Goal: Information Seeking & Learning: Check status

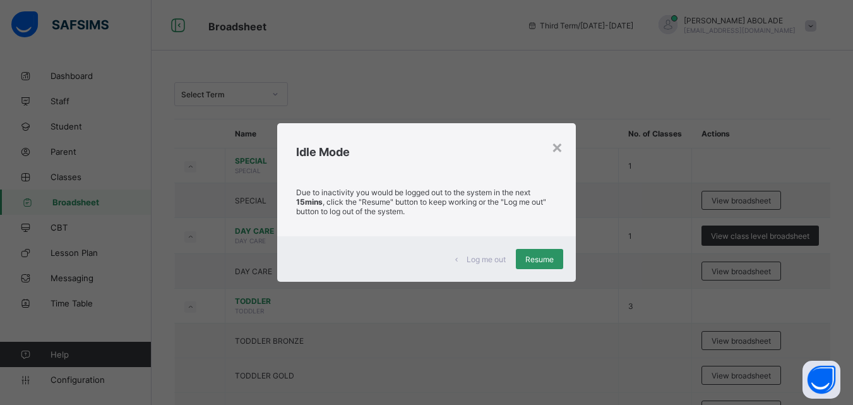
click at [547, 255] on span "Resume" at bounding box center [540, 259] width 28 height 9
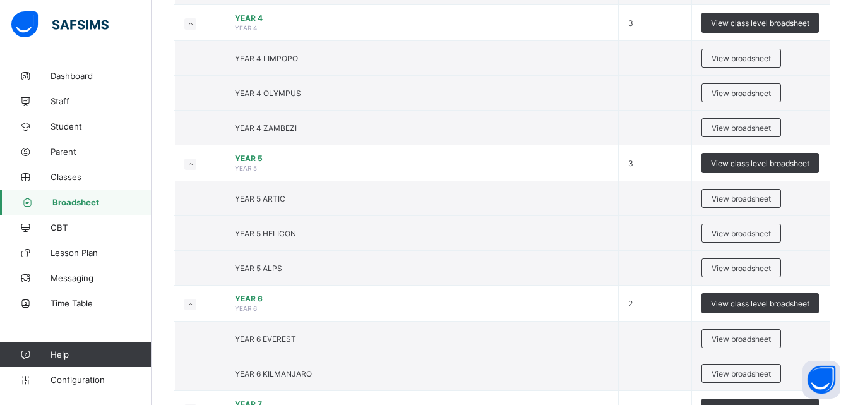
scroll to position [1064, 0]
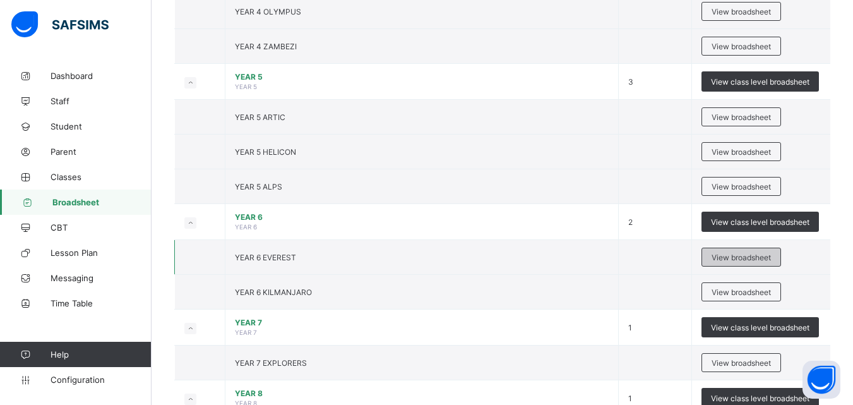
click at [725, 259] on span "View broadsheet" at bounding box center [741, 257] width 59 height 9
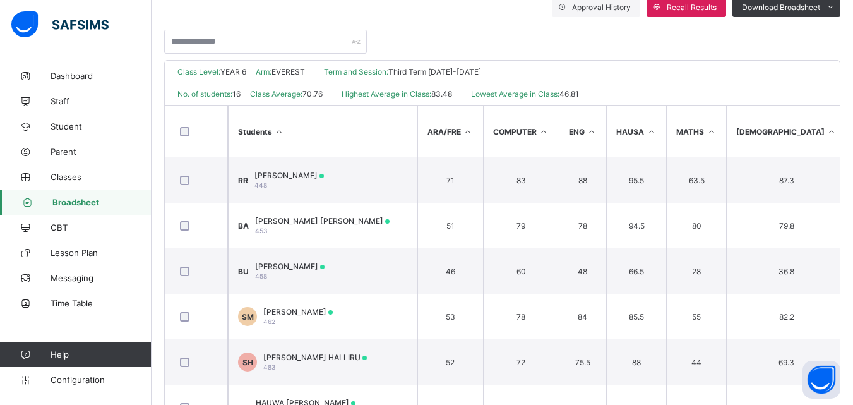
scroll to position [251, 0]
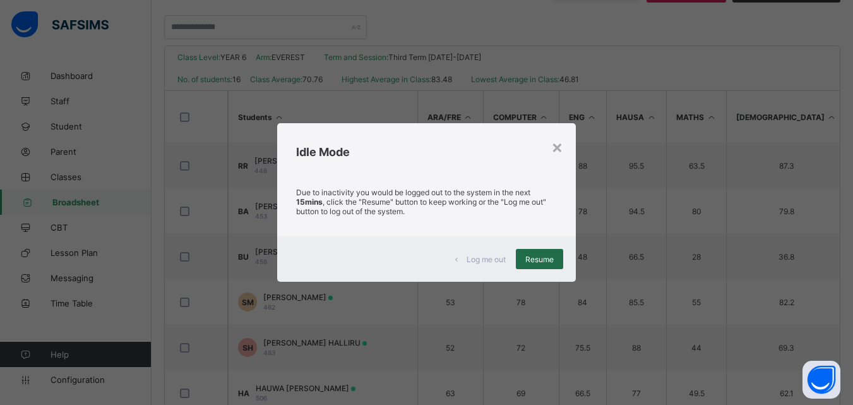
click at [548, 253] on div "Resume" at bounding box center [539, 259] width 47 height 20
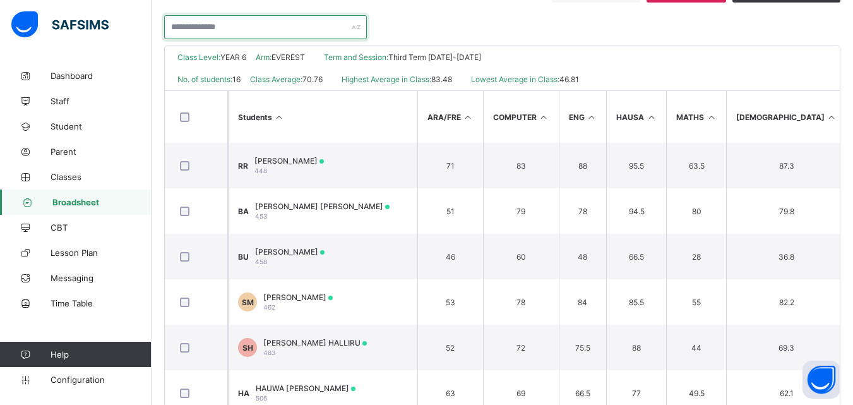
click at [220, 33] on input "text" at bounding box center [265, 27] width 203 height 24
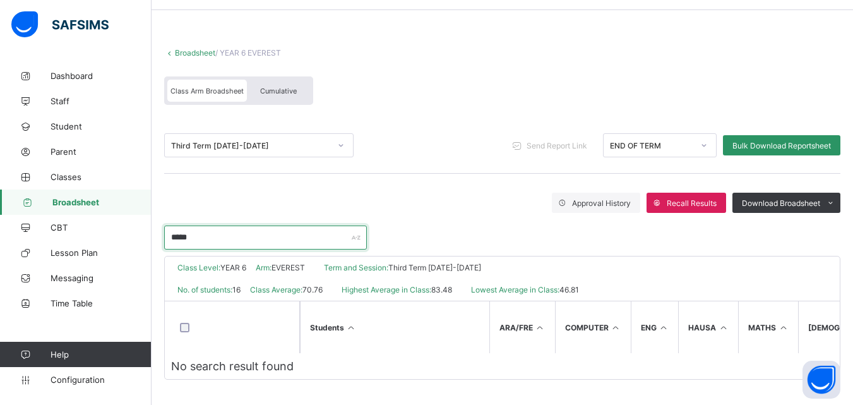
scroll to position [45, 0]
type input "*"
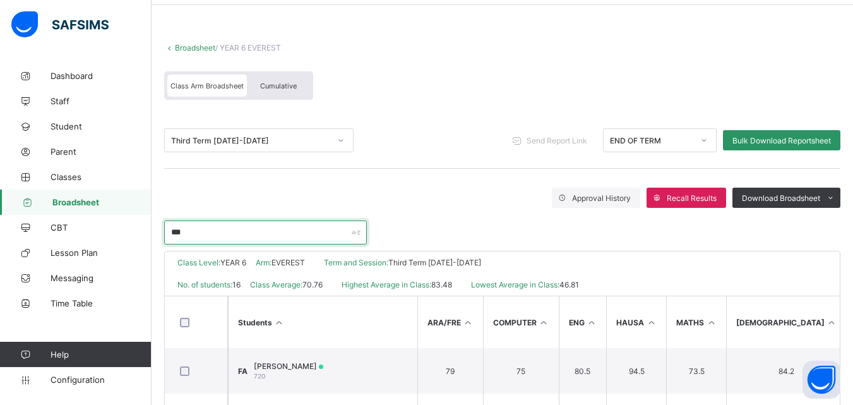
scroll to position [111, 0]
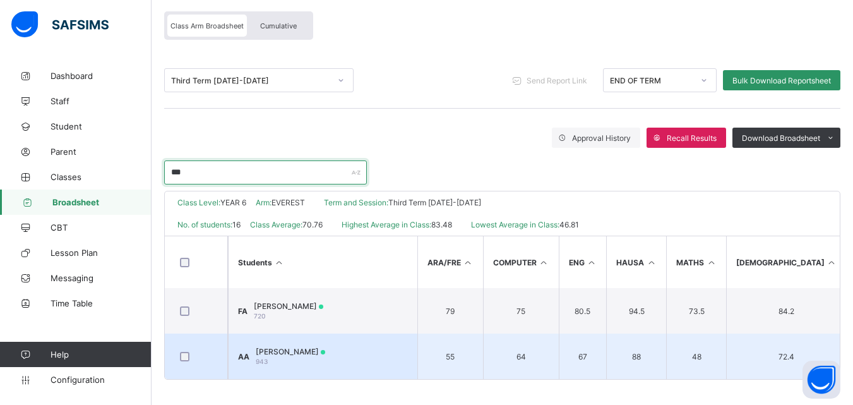
type input "***"
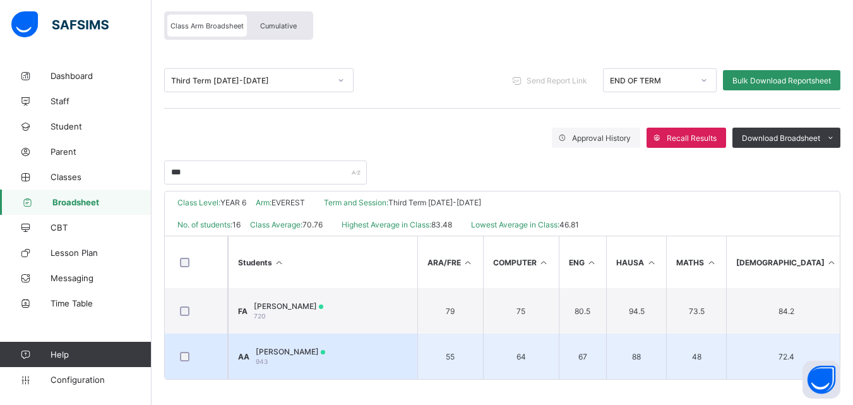
click at [321, 349] on span "[PERSON_NAME]" at bounding box center [290, 351] width 69 height 9
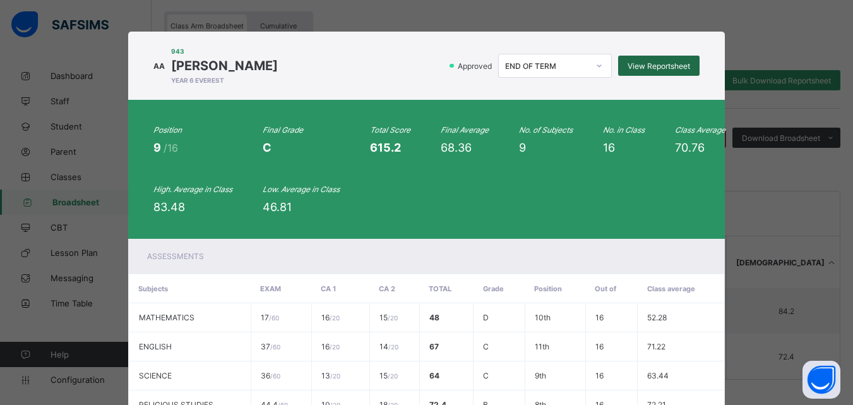
click at [648, 71] on div "View Reportsheet" at bounding box center [658, 66] width 81 height 20
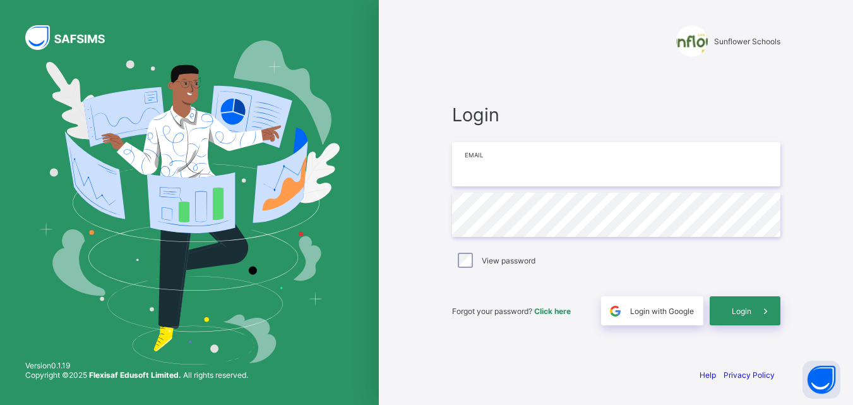
type input "**********"
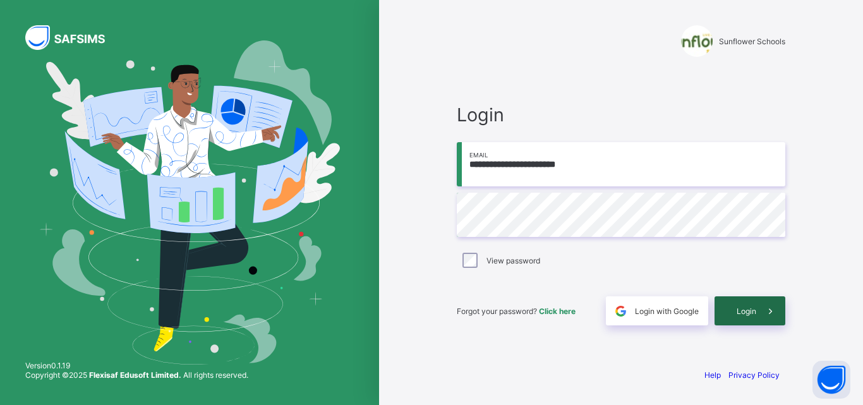
click at [755, 310] on span "Login" at bounding box center [746, 310] width 20 height 9
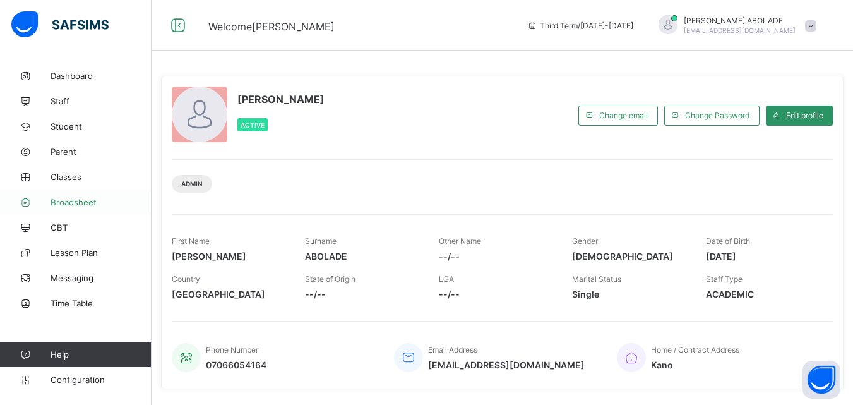
click at [68, 198] on span "Broadsheet" at bounding box center [101, 202] width 101 height 10
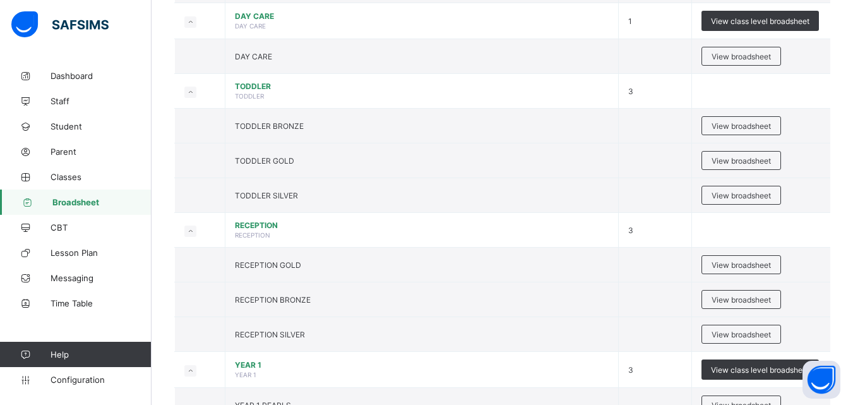
scroll to position [208, 0]
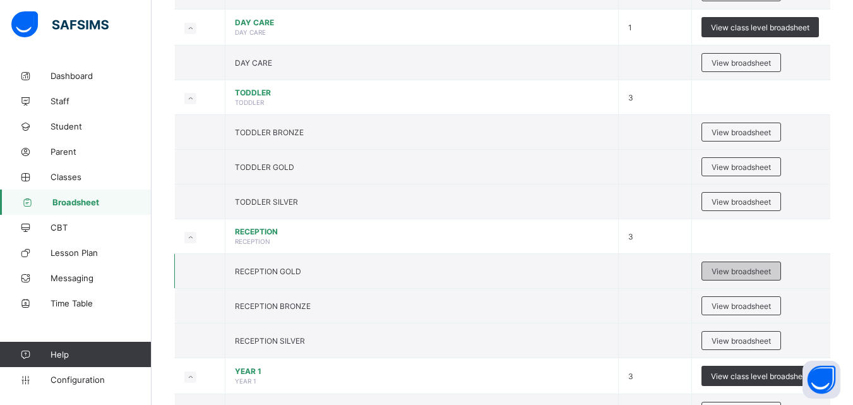
click at [735, 273] on span "View broadsheet" at bounding box center [741, 271] width 59 height 9
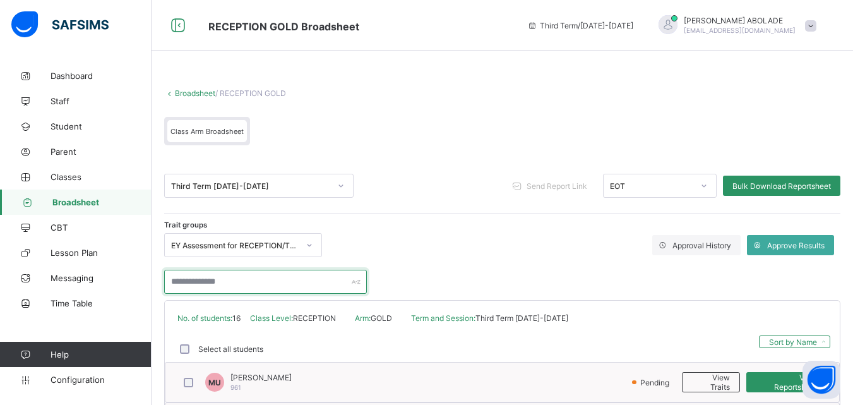
click at [306, 280] on input "text" at bounding box center [265, 282] width 203 height 24
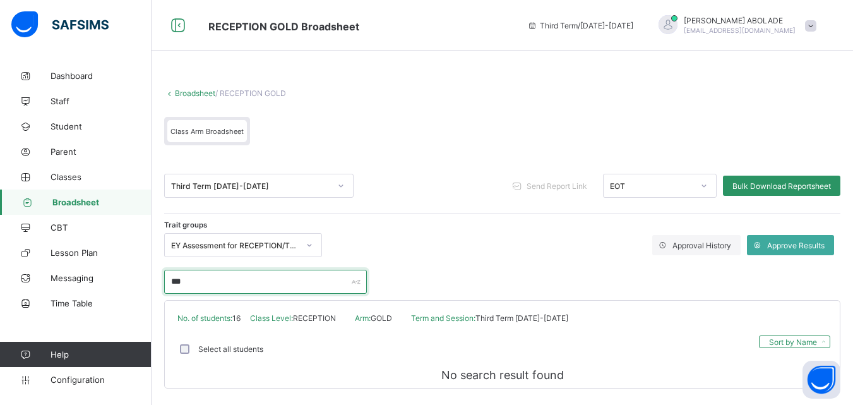
type input "***"
click at [118, 203] on span "Broadsheet" at bounding box center [101, 202] width 99 height 10
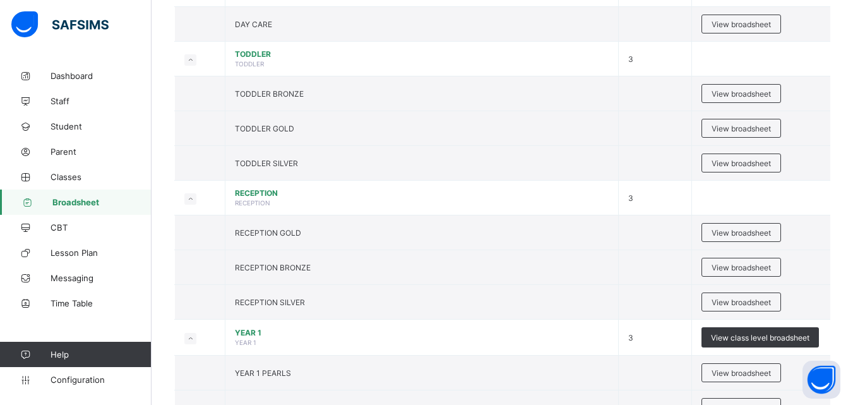
scroll to position [263, 0]
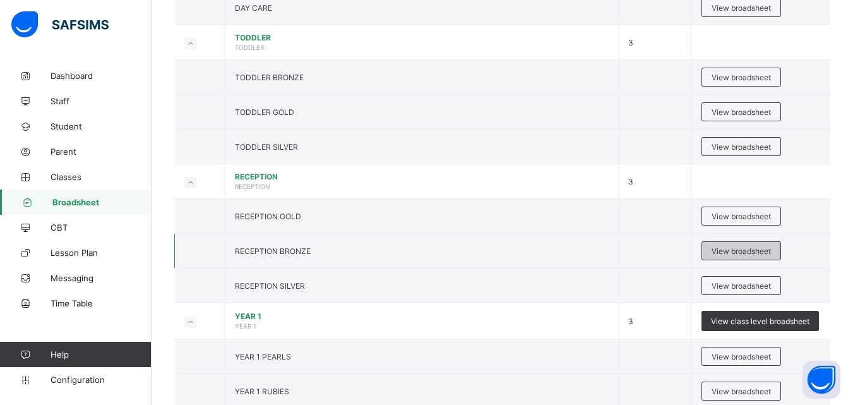
click at [779, 256] on div "View broadsheet" at bounding box center [742, 250] width 80 height 19
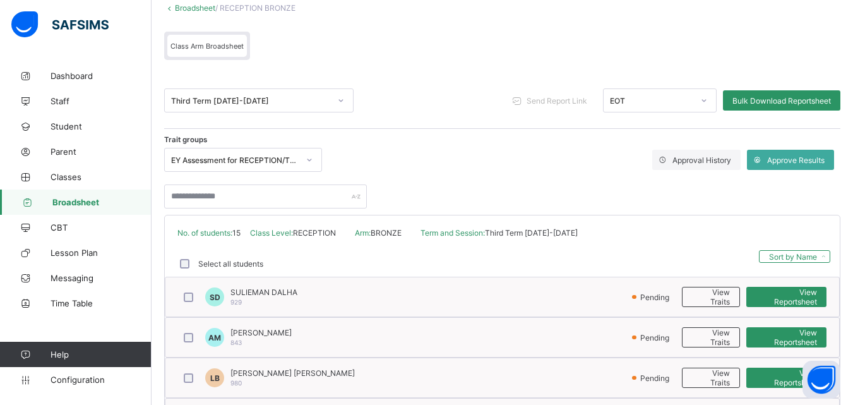
scroll to position [112, 0]
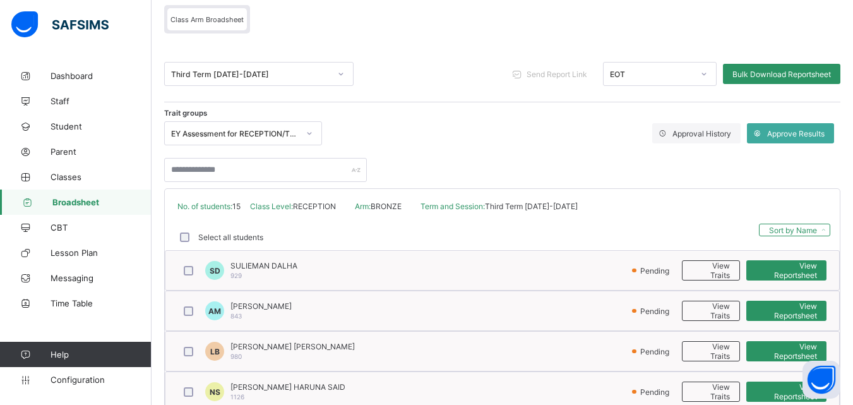
click at [76, 198] on span "Broadsheet" at bounding box center [101, 202] width 99 height 10
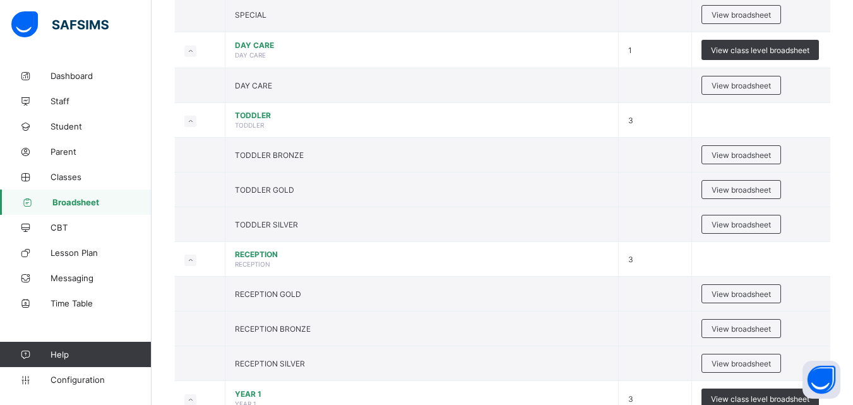
scroll to position [182, 0]
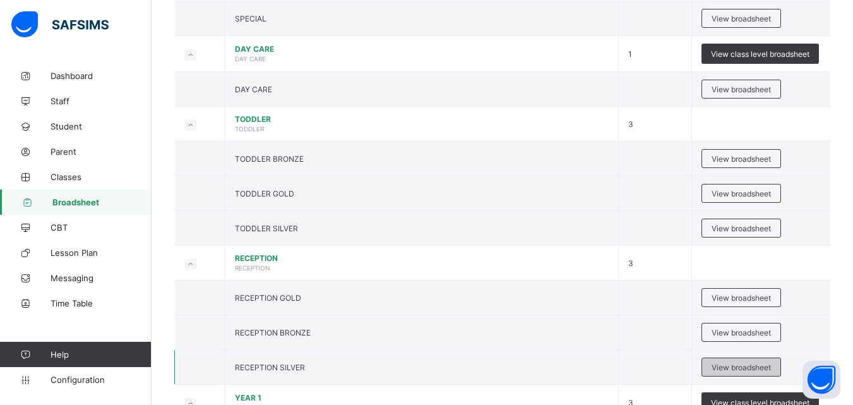
click at [720, 366] on span "View broadsheet" at bounding box center [741, 367] width 59 height 9
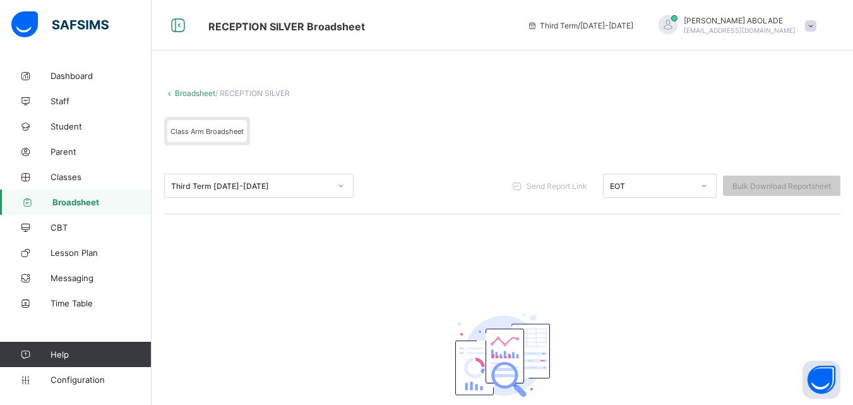
click at [116, 203] on span "Broadsheet" at bounding box center [101, 202] width 99 height 10
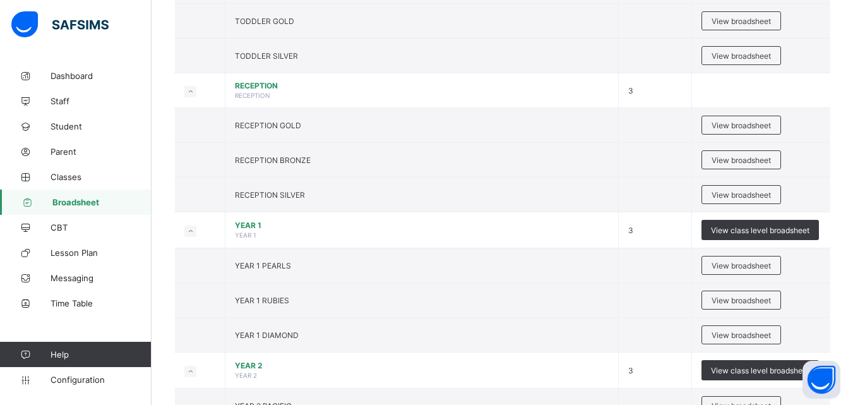
scroll to position [358, 0]
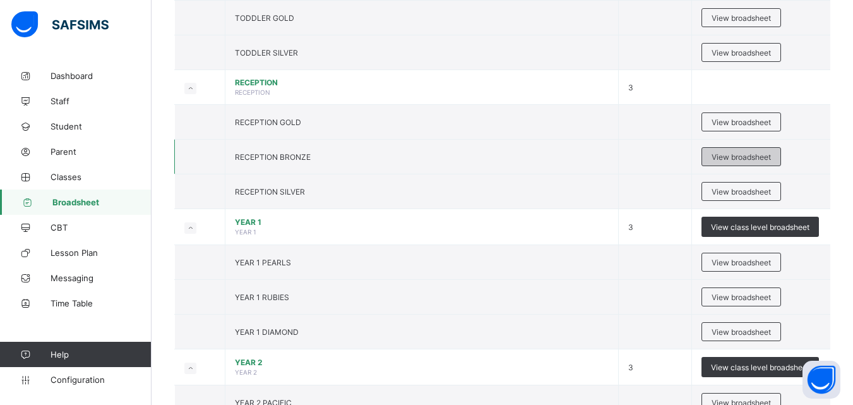
click at [712, 152] on div "View broadsheet" at bounding box center [742, 156] width 80 height 19
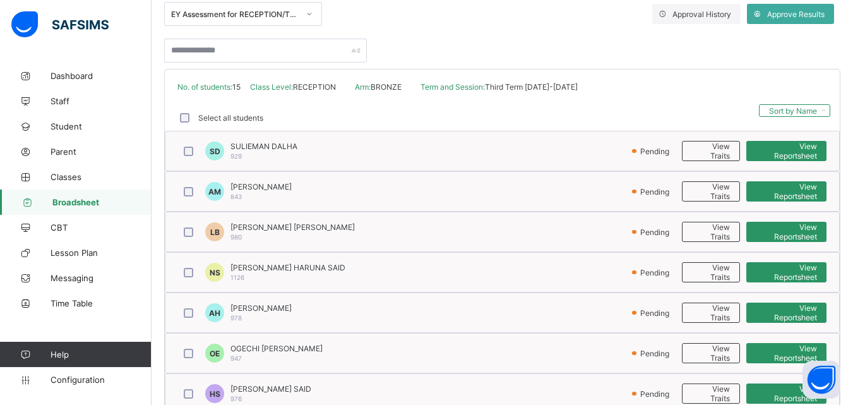
scroll to position [253, 0]
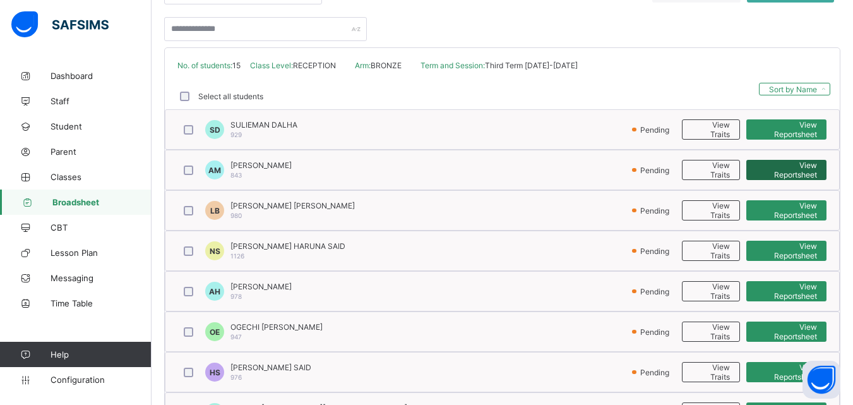
click at [804, 169] on span "View Reportsheet" at bounding box center [786, 169] width 61 height 19
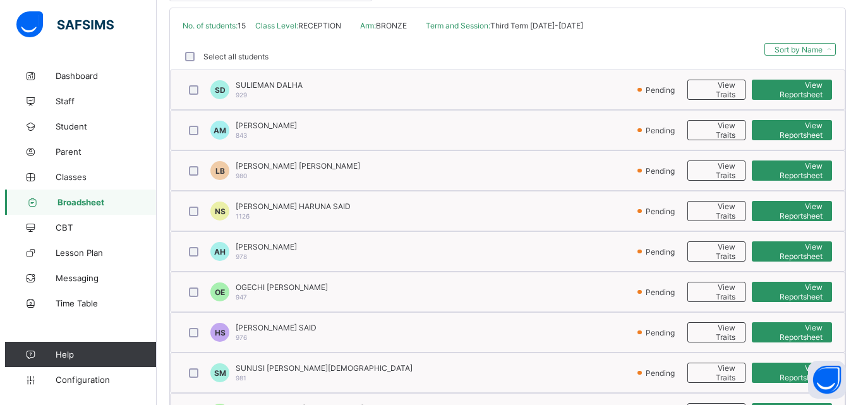
scroll to position [261, 0]
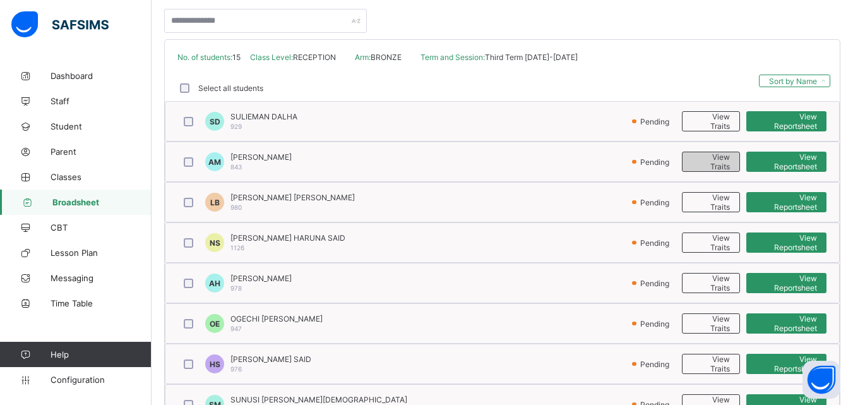
click at [726, 157] on span "View Traits" at bounding box center [711, 161] width 38 height 19
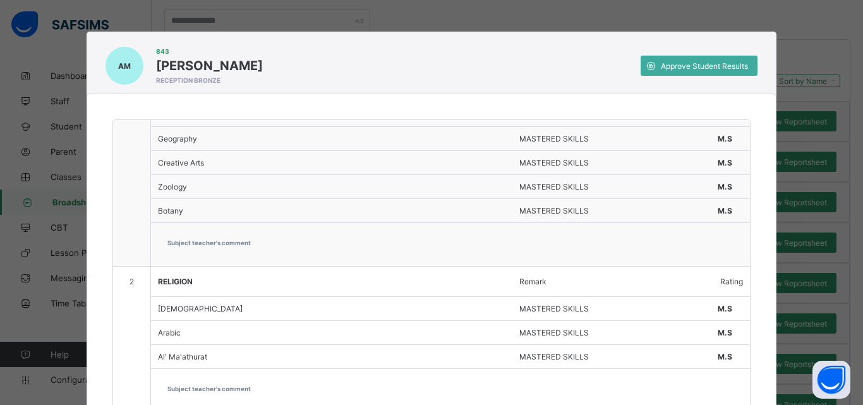
scroll to position [0, 0]
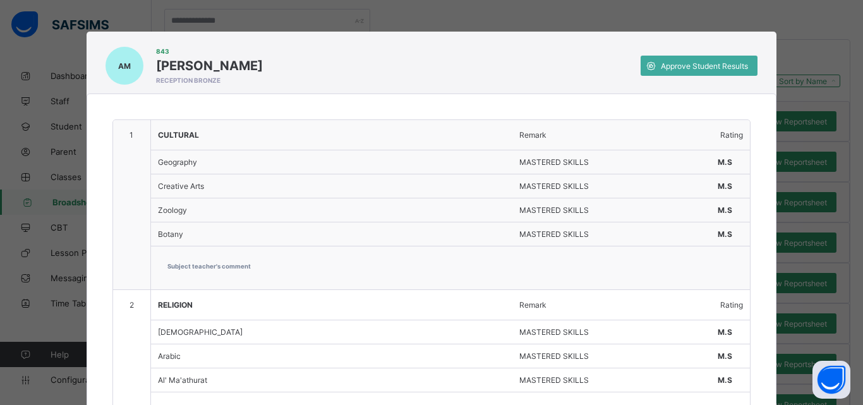
click at [782, 46] on div "AM 843 [PERSON_NAME] RECEPTION BRONZE Approve Student Results 1 CULTURAL Remark…" at bounding box center [431, 202] width 863 height 405
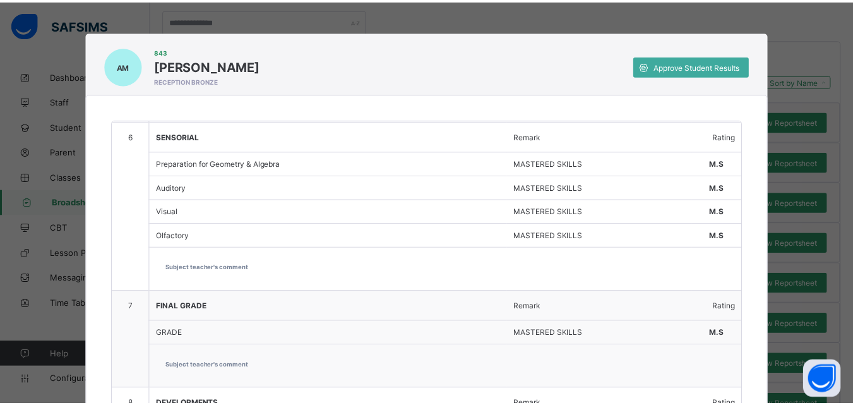
scroll to position [133, 0]
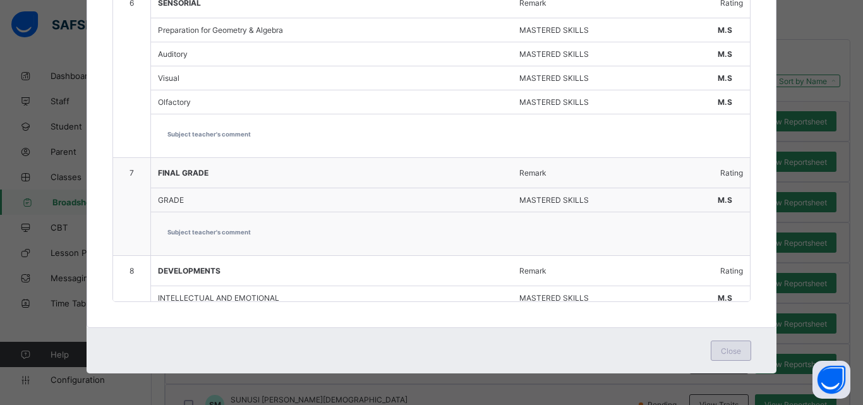
click at [735, 354] on span "Close" at bounding box center [731, 350] width 20 height 9
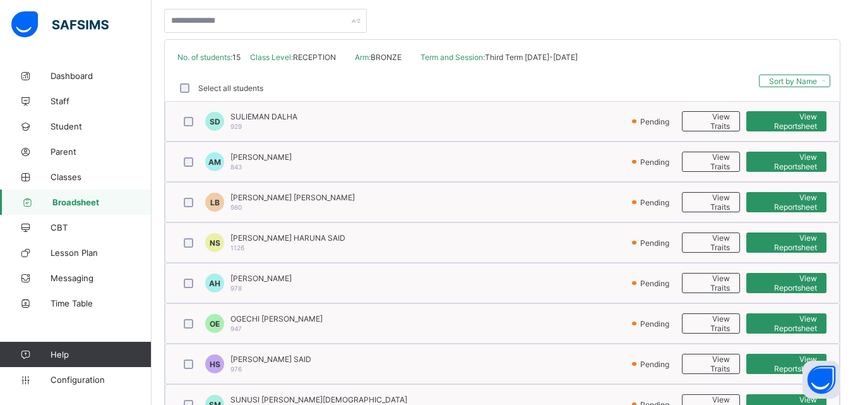
click at [676, 333] on div "Pending" at bounding box center [654, 323] width 44 height 20
click at [778, 162] on span "View Reportsheet" at bounding box center [786, 161] width 61 height 19
click at [59, 203] on span "Broadsheet" at bounding box center [101, 202] width 99 height 10
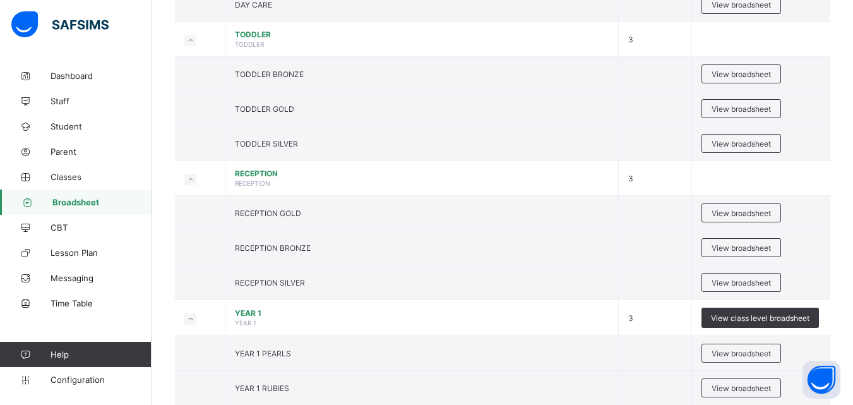
scroll to position [270, 0]
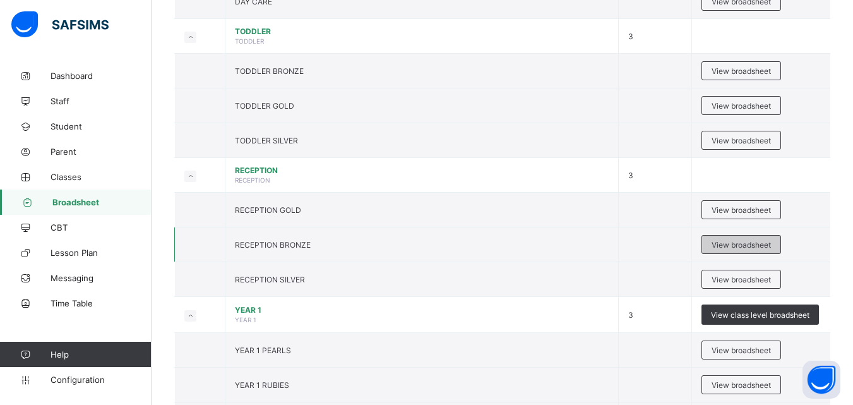
click at [711, 243] on div "View broadsheet" at bounding box center [742, 244] width 80 height 19
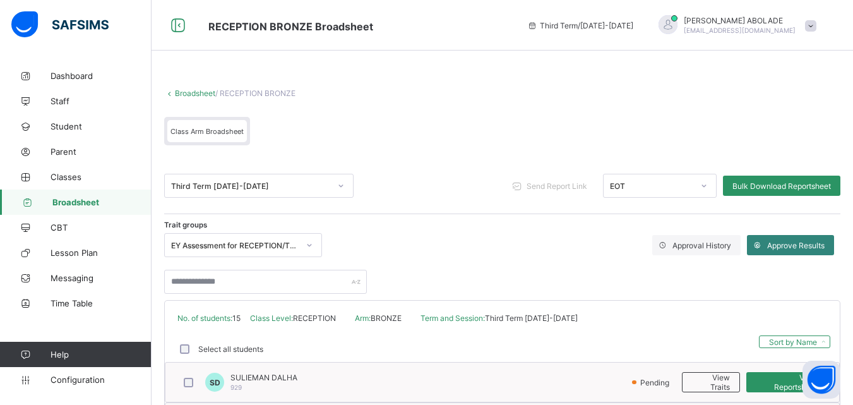
click at [797, 247] on span "Approve Results" at bounding box center [795, 245] width 57 height 9
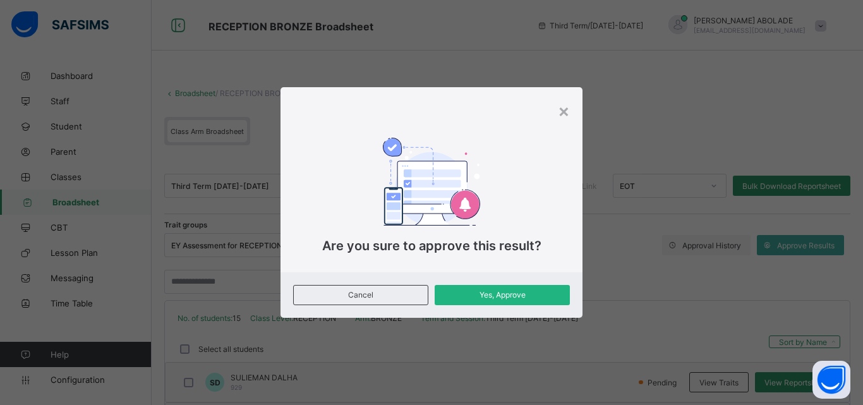
click at [547, 292] on span "Yes, Approve" at bounding box center [502, 294] width 116 height 9
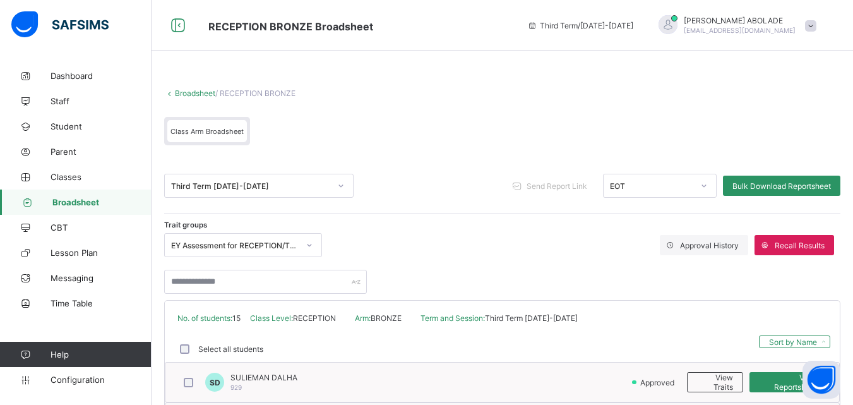
click at [84, 206] on span "Broadsheet" at bounding box center [101, 202] width 99 height 10
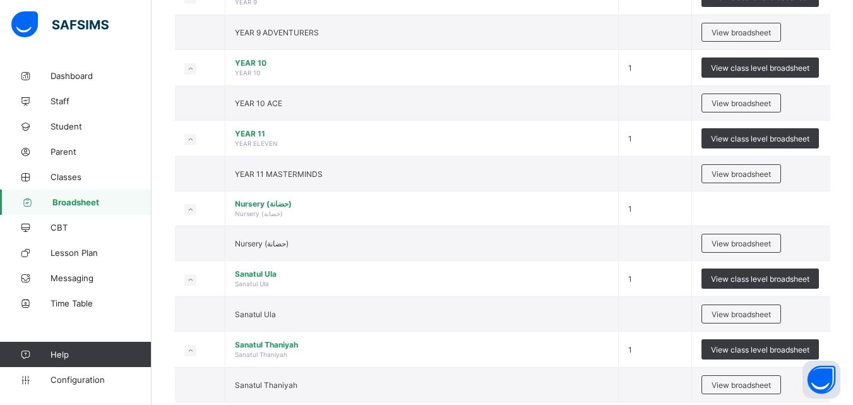
scroll to position [1542, 0]
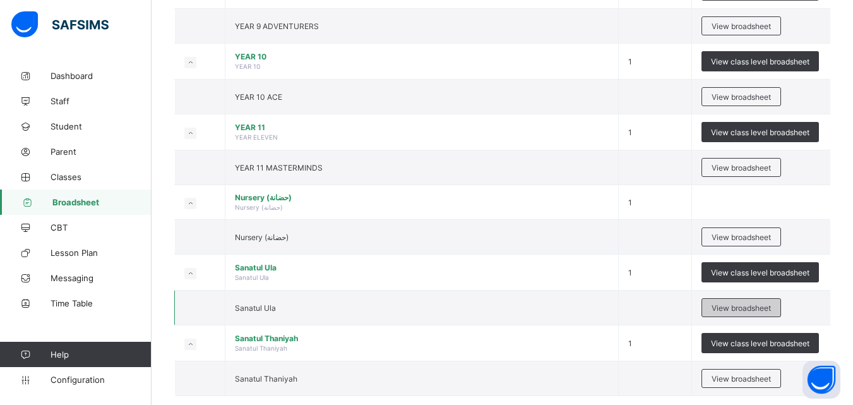
click at [774, 314] on div "View broadsheet" at bounding box center [742, 307] width 80 height 19
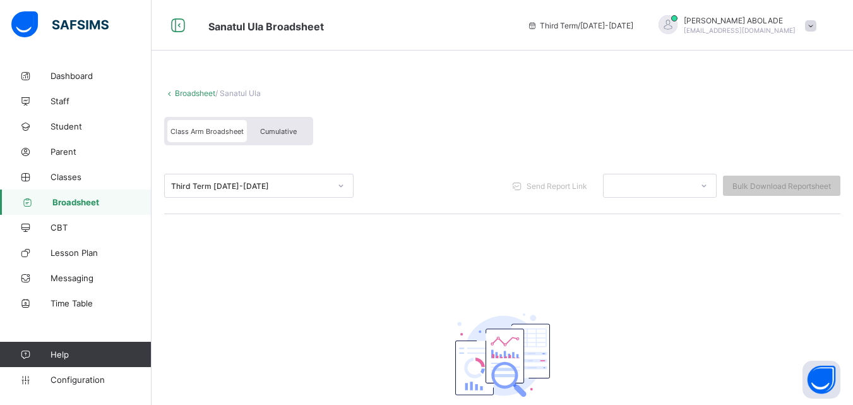
click at [95, 195] on link "Broadsheet" at bounding box center [76, 201] width 152 height 25
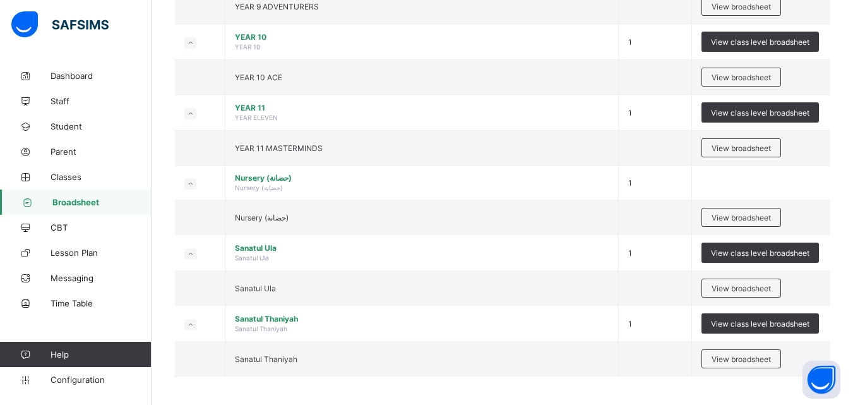
scroll to position [1565, 0]
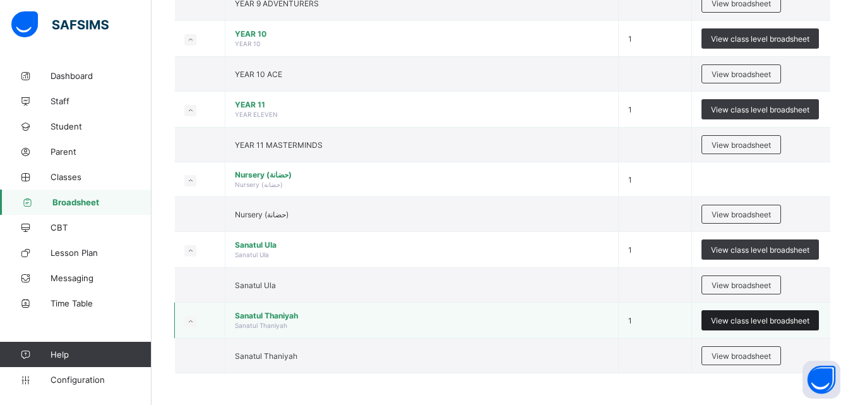
click at [751, 322] on span "View class level broadsheet" at bounding box center [760, 320] width 99 height 9
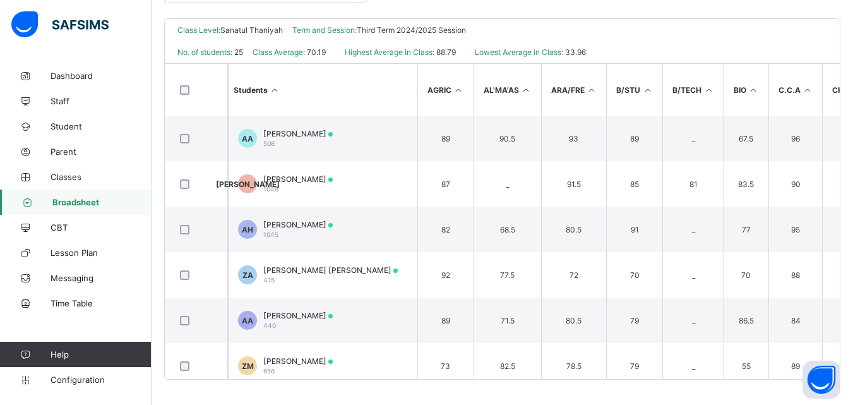
click at [742, 354] on td "55" at bounding box center [746, 365] width 45 height 45
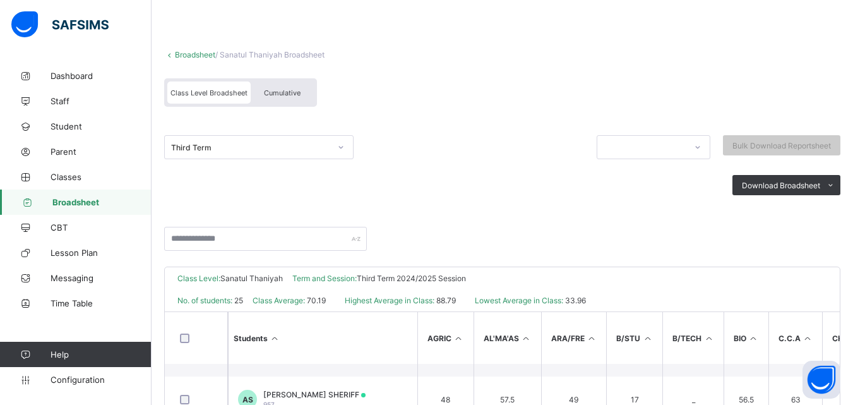
scroll to position [50, 0]
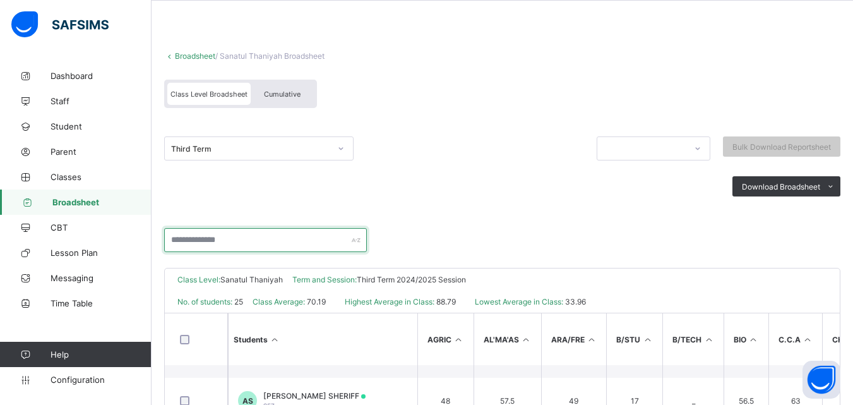
click at [255, 239] on input "text" at bounding box center [265, 240] width 203 height 24
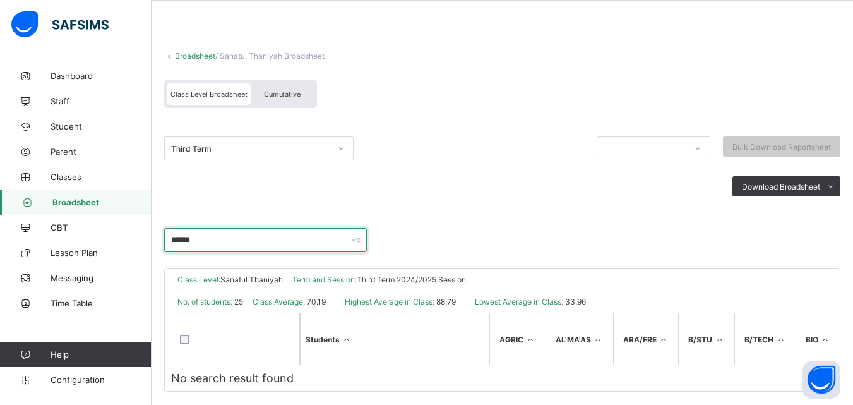
scroll to position [67, 0]
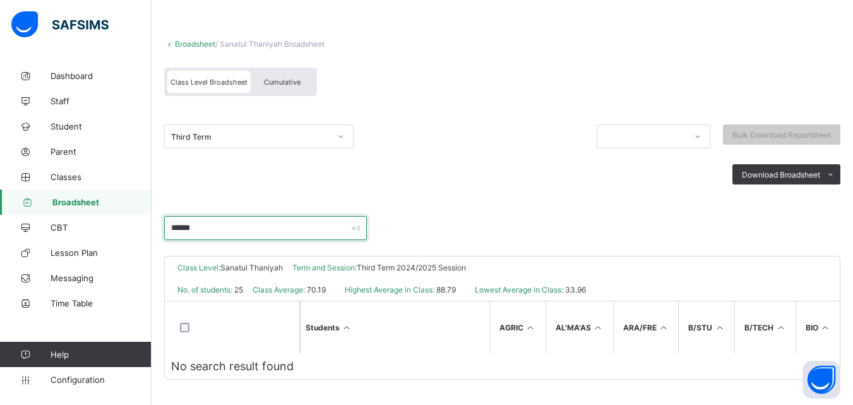
click at [310, 219] on input "******" at bounding box center [265, 228] width 203 height 24
type input "*"
type input "*****"
click at [77, 125] on span "Student" at bounding box center [101, 126] width 101 height 10
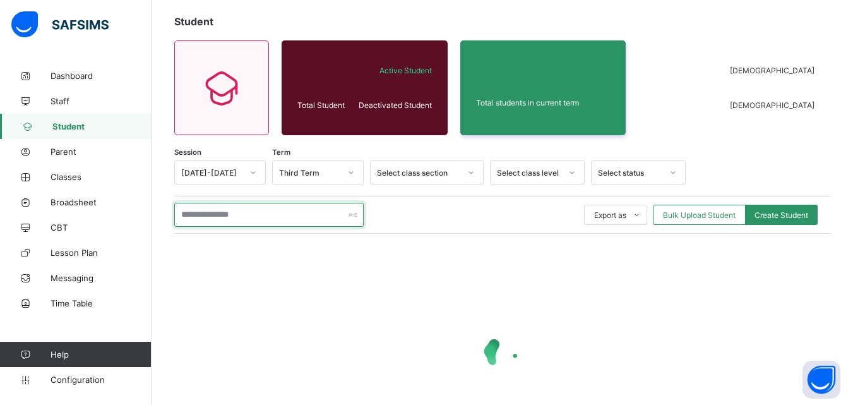
click at [229, 215] on input "text" at bounding box center [268, 215] width 189 height 24
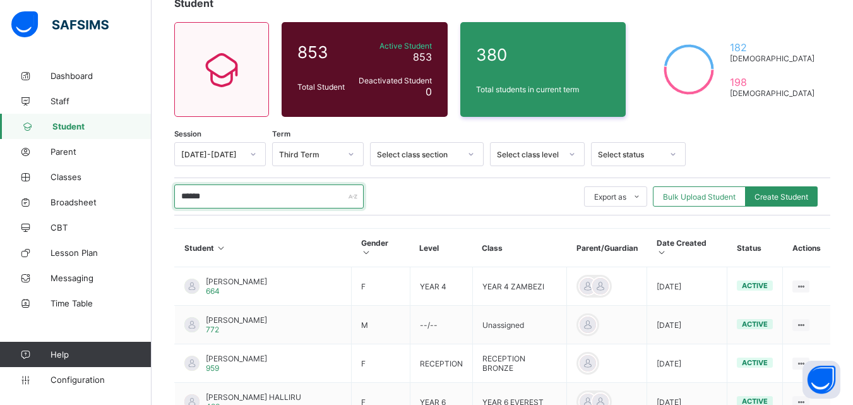
scroll to position [88, 0]
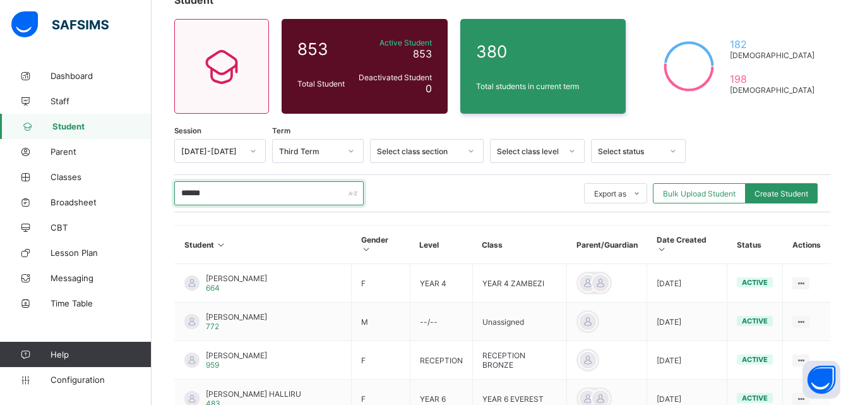
click at [193, 192] on input "******" at bounding box center [268, 193] width 189 height 24
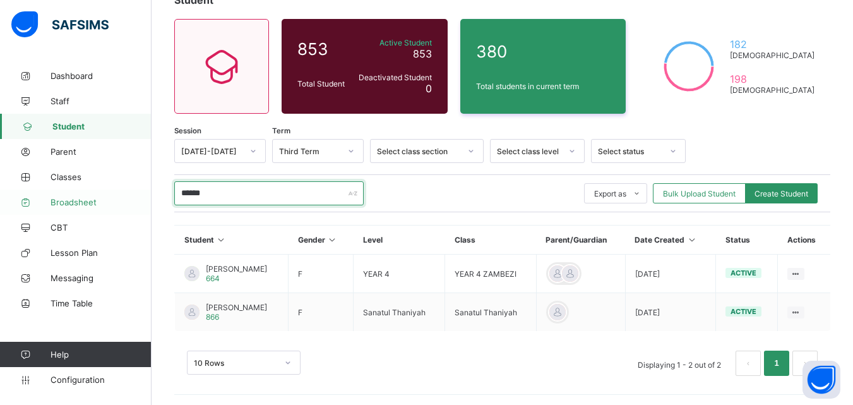
type input "******"
click at [87, 203] on span "Broadsheet" at bounding box center [101, 202] width 101 height 10
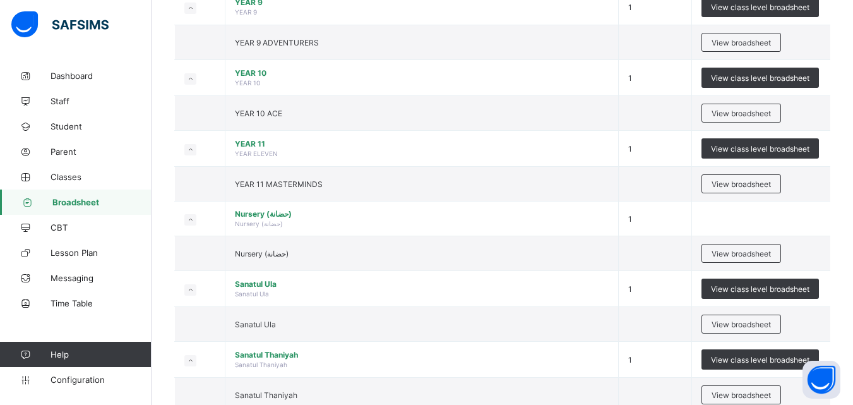
scroll to position [1565, 0]
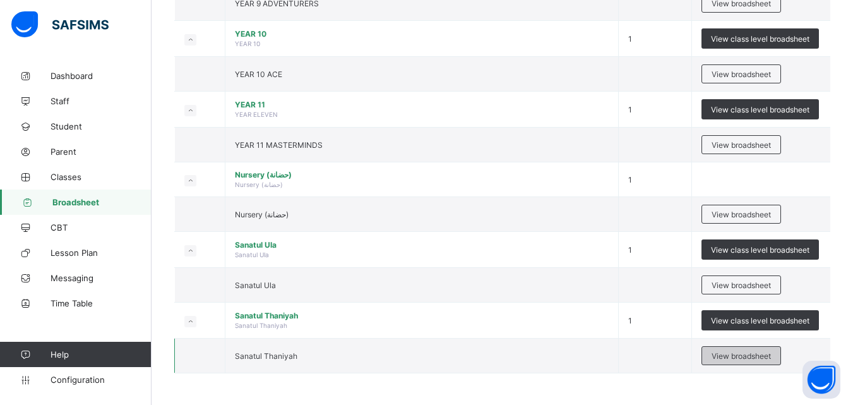
click at [754, 358] on span "View broadsheet" at bounding box center [741, 355] width 59 height 9
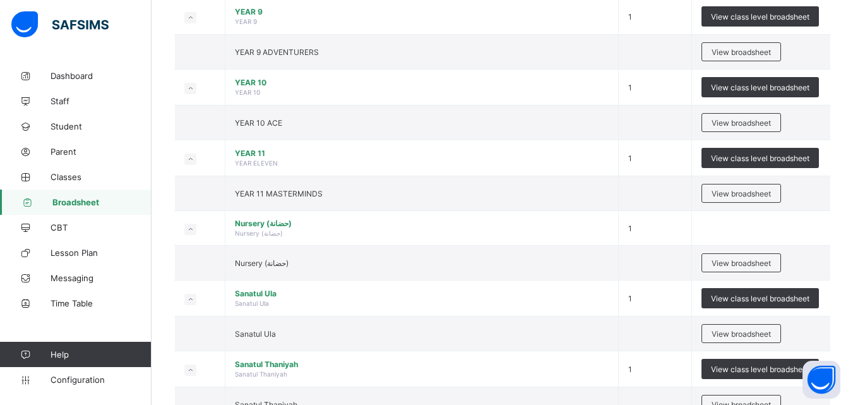
scroll to position [1565, 0]
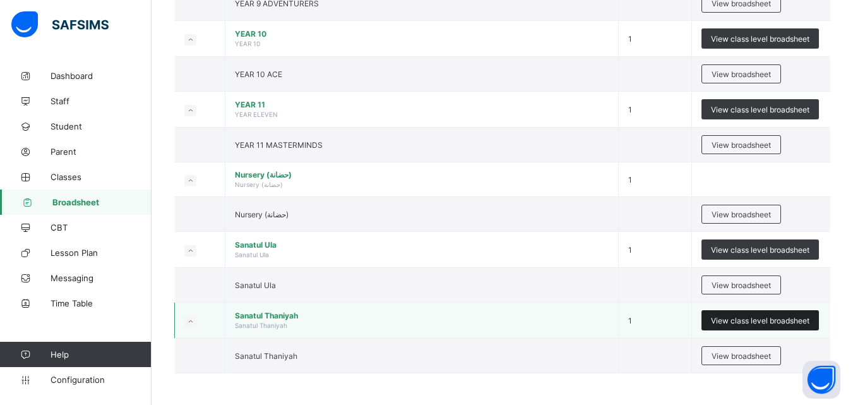
click at [751, 316] on span "View class level broadsheet" at bounding box center [760, 320] width 99 height 9
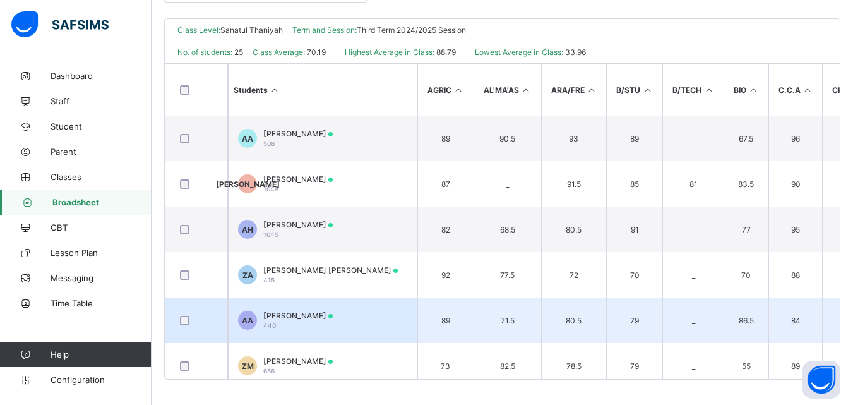
scroll to position [299, 0]
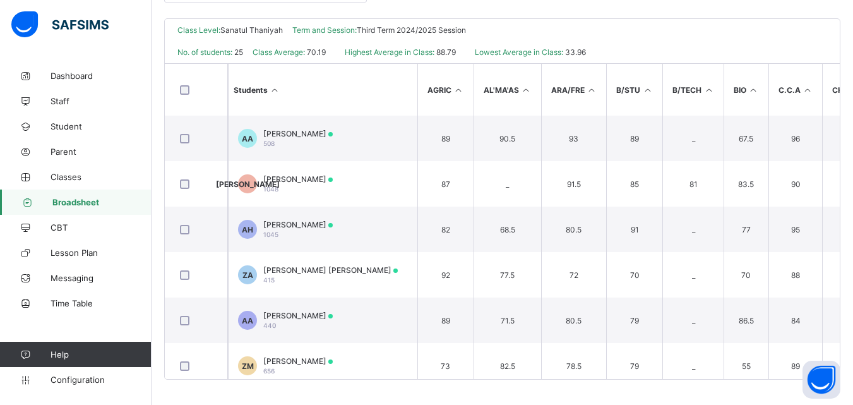
drag, startPoint x: 850, startPoint y: 129, endPoint x: 850, endPoint y: 150, distance: 21.5
click at [841, 150] on div "Sunflower Schools Date: [DATE] 12:28:10 pm Class Level: Sanatul Thaniyah Term a…" at bounding box center [502, 198] width 676 height 361
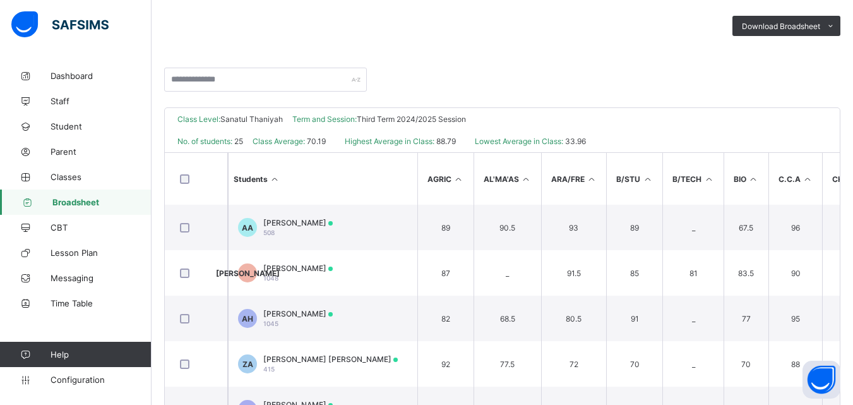
scroll to position [198, 0]
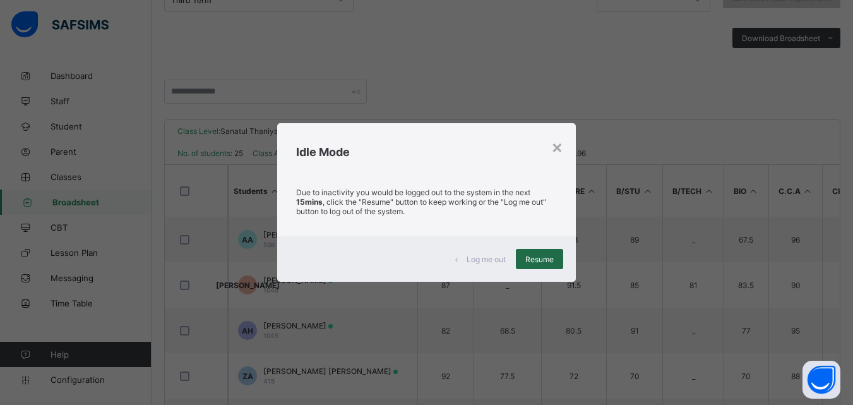
click at [536, 261] on span "Resume" at bounding box center [540, 259] width 28 height 9
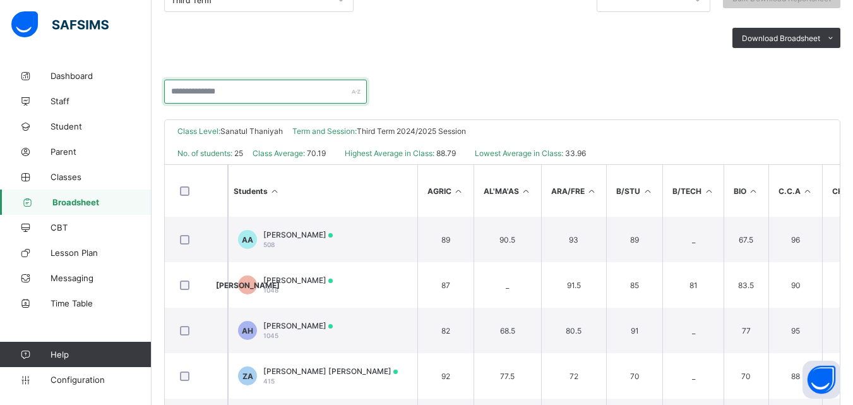
click at [287, 90] on input "text" at bounding box center [265, 92] width 203 height 24
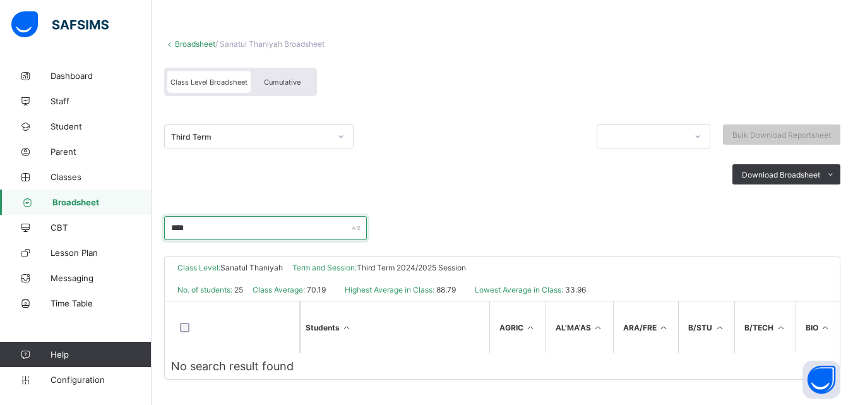
scroll to position [67, 0]
type input "*"
click at [325, 220] on input "**********" at bounding box center [265, 228] width 203 height 24
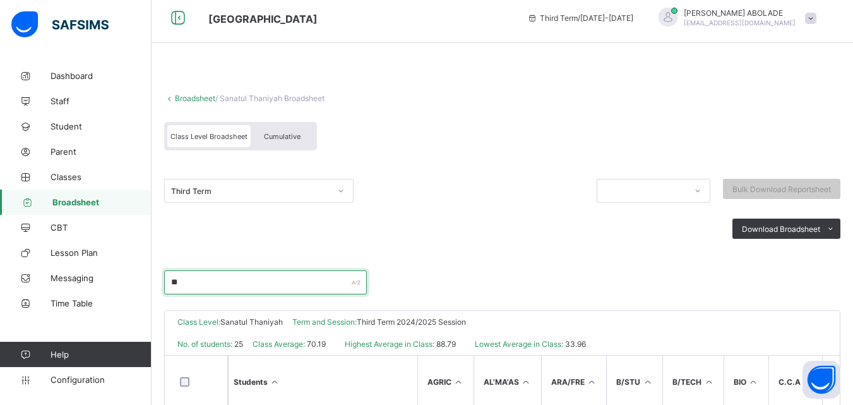
scroll to position [0, 0]
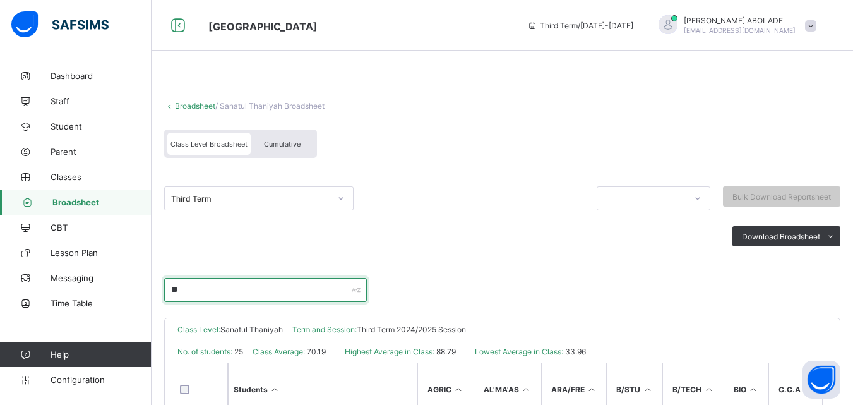
type input "**"
click at [122, 199] on span "Broadsheet" at bounding box center [101, 202] width 99 height 10
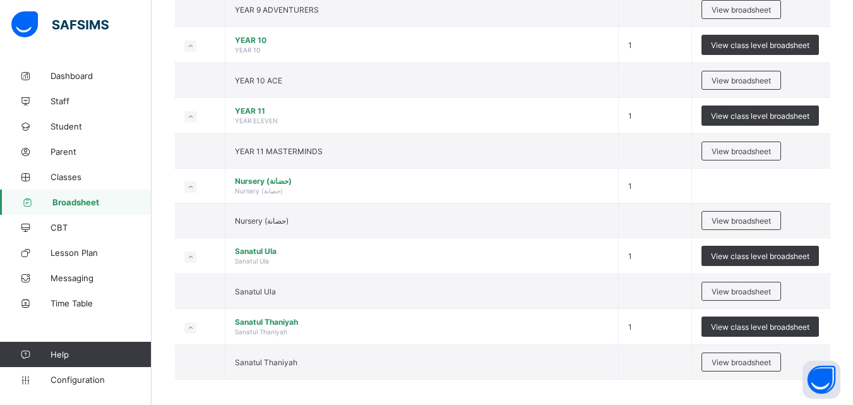
scroll to position [1565, 0]
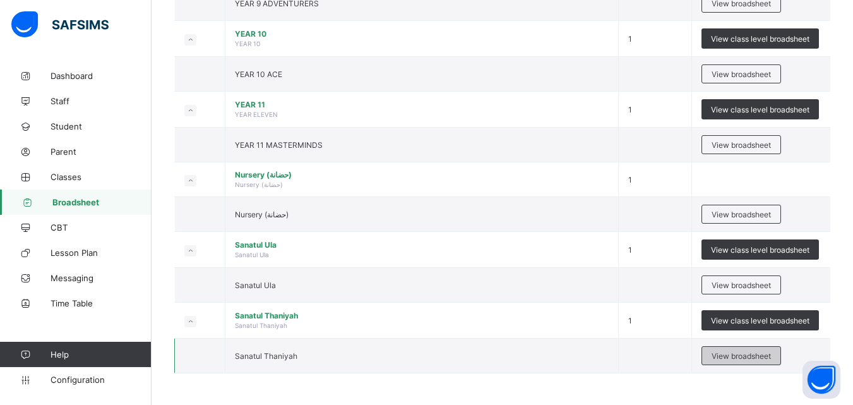
click at [746, 354] on span "View broadsheet" at bounding box center [741, 355] width 59 height 9
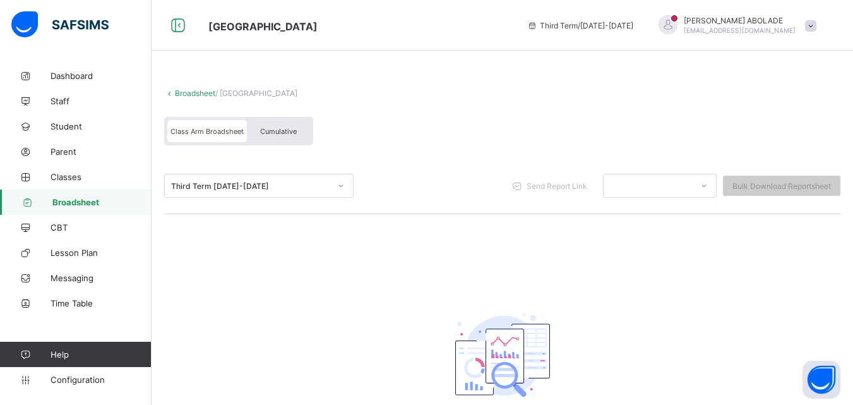
click at [89, 201] on span "Broadsheet" at bounding box center [101, 202] width 99 height 10
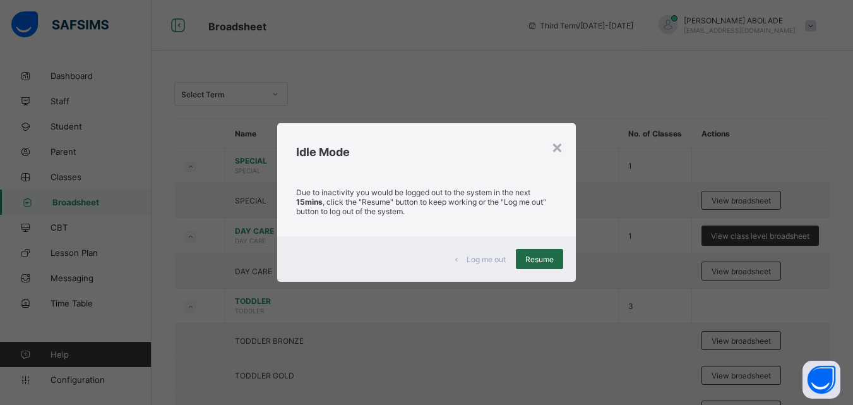
click at [543, 260] on span "Resume" at bounding box center [540, 259] width 28 height 9
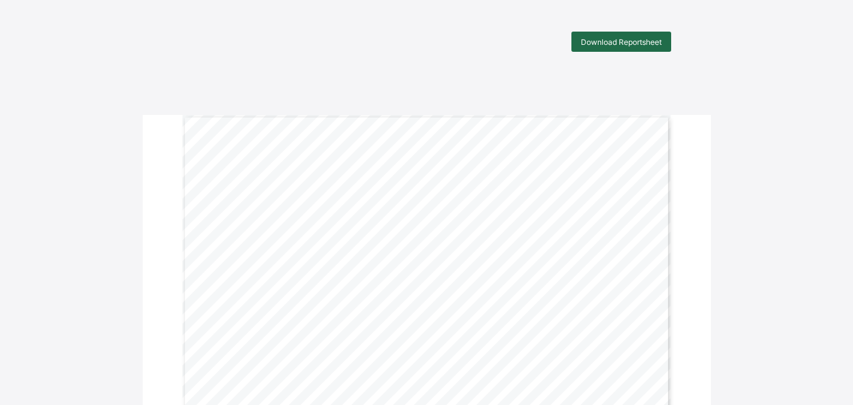
click at [651, 44] on span "Download Reportsheet" at bounding box center [621, 41] width 81 height 9
